Goal: Task Accomplishment & Management: Manage account settings

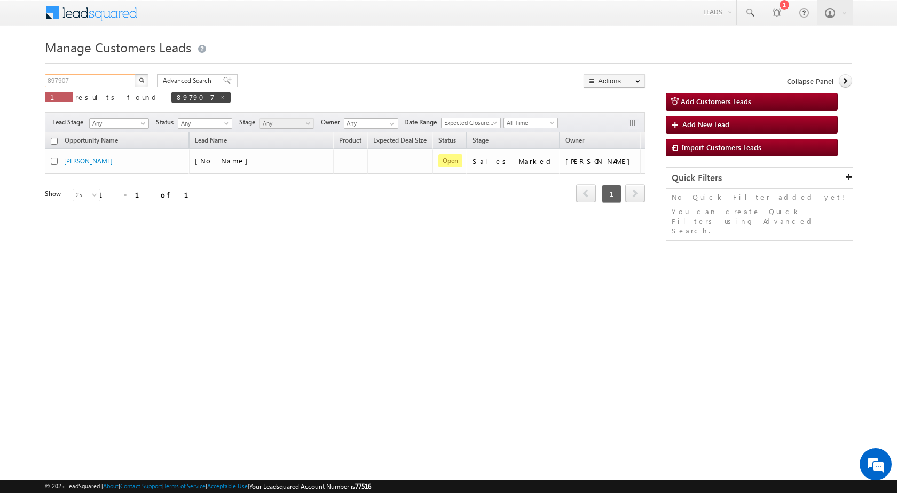
click at [65, 76] on input "897907" at bounding box center [90, 80] width 91 height 13
paste input "9782"
type input "899782"
click at [135, 74] on button "button" at bounding box center [142, 80] width 14 height 13
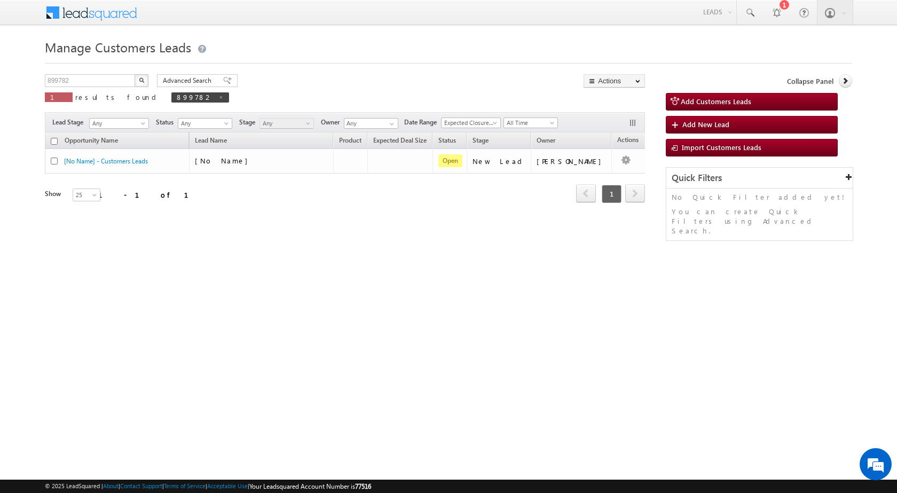
click at [143, 77] on img "button" at bounding box center [141, 79] width 5 height 5
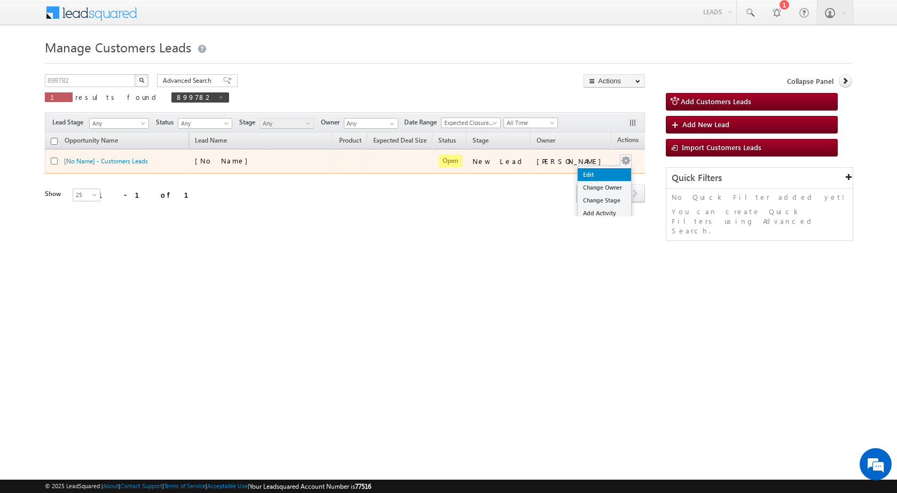
click at [596, 175] on link "Edit" at bounding box center [604, 174] width 53 height 13
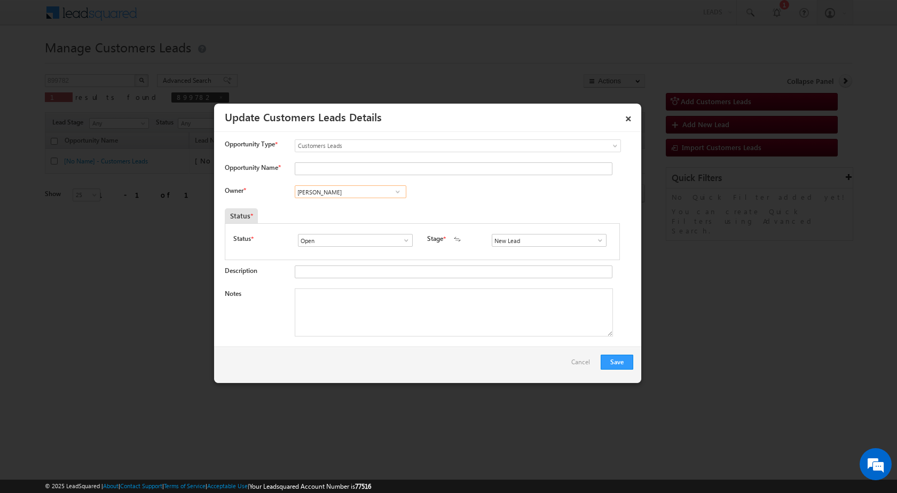
click at [338, 186] on input "[PERSON_NAME]" at bounding box center [351, 191] width 112 height 13
paste input "[PERSON_NAME][EMAIL_ADDRESS][PERSON_NAME][DOMAIN_NAME]"
click at [361, 207] on link "[PERSON_NAME] Dhanke [EMAIL_ADDRESS][PERSON_NAME][DOMAIN_NAME]" at bounding box center [351, 208] width 112 height 20
type input "[PERSON_NAME]"
click at [595, 244] on span at bounding box center [600, 240] width 11 height 9
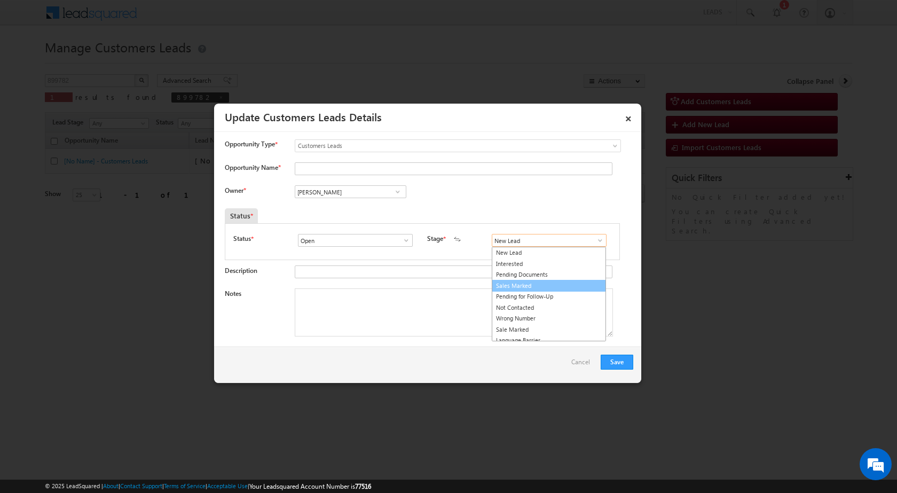
click at [530, 284] on link "Sales Marked" at bounding box center [549, 286] width 114 height 12
type input "Sales Marked"
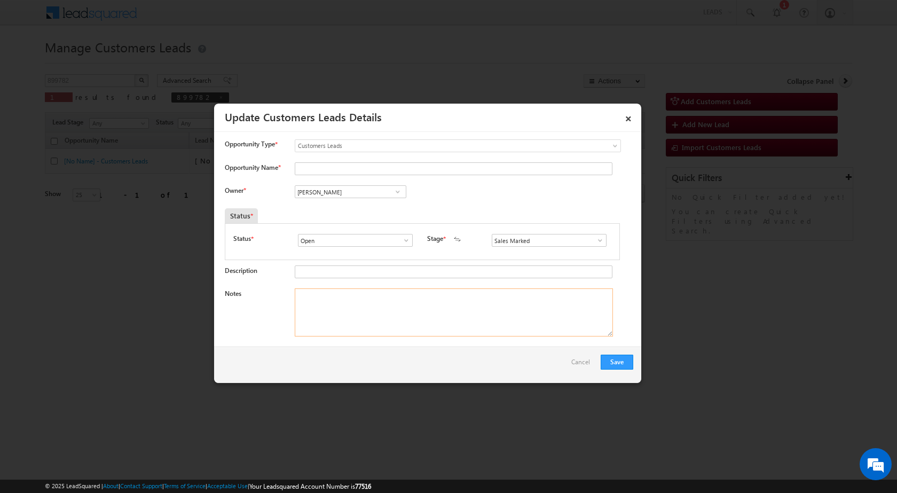
click at [428, 329] on textarea "Notes" at bounding box center [454, 312] width 318 height 48
paste textarea "899782 / VINESHBHAI ADATIAYA / 7020773327 / LAP LOAN FOR BUSINESS PURPOSE / OWN…"
drag, startPoint x: 321, startPoint y: 294, endPoint x: 386, endPoint y: 295, distance: 65.7
click at [386, 295] on textarea "899782 / VINESHBHAI ADATIAYA / 7020773327 / LAP LOAN FOR BUSINESS PURPOSE / OWN…" at bounding box center [454, 312] width 318 height 48
type textarea "899782 / VINESHBHAI ADATIAYA / 7020773327 / LAP LOAN FOR BUSINESS PURPOSE / OWN…"
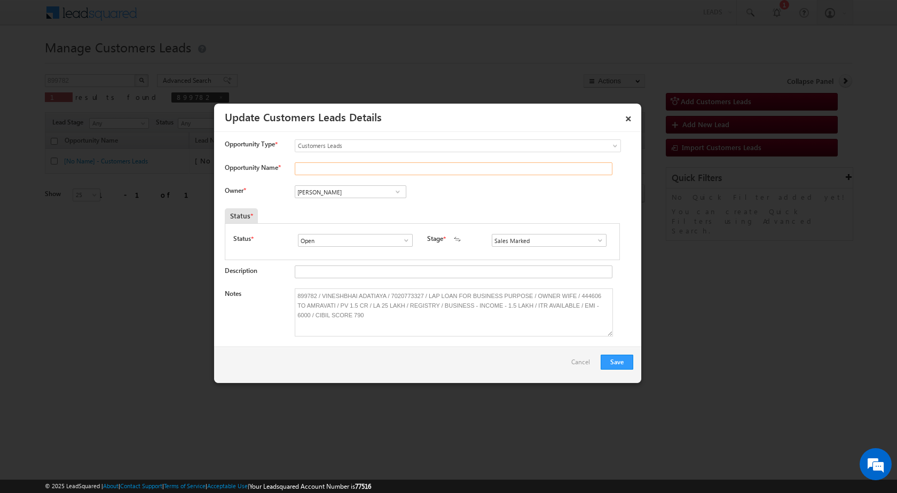
click at [341, 170] on input "Opportunity Name *" at bounding box center [454, 168] width 318 height 13
paste input "VINESHBHAI ADATIAYA"
type input "VINESHBHAI ADATIAYA"
click at [615, 361] on button "Save" at bounding box center [617, 362] width 33 height 15
